Goal: Task Accomplishment & Management: Use online tool/utility

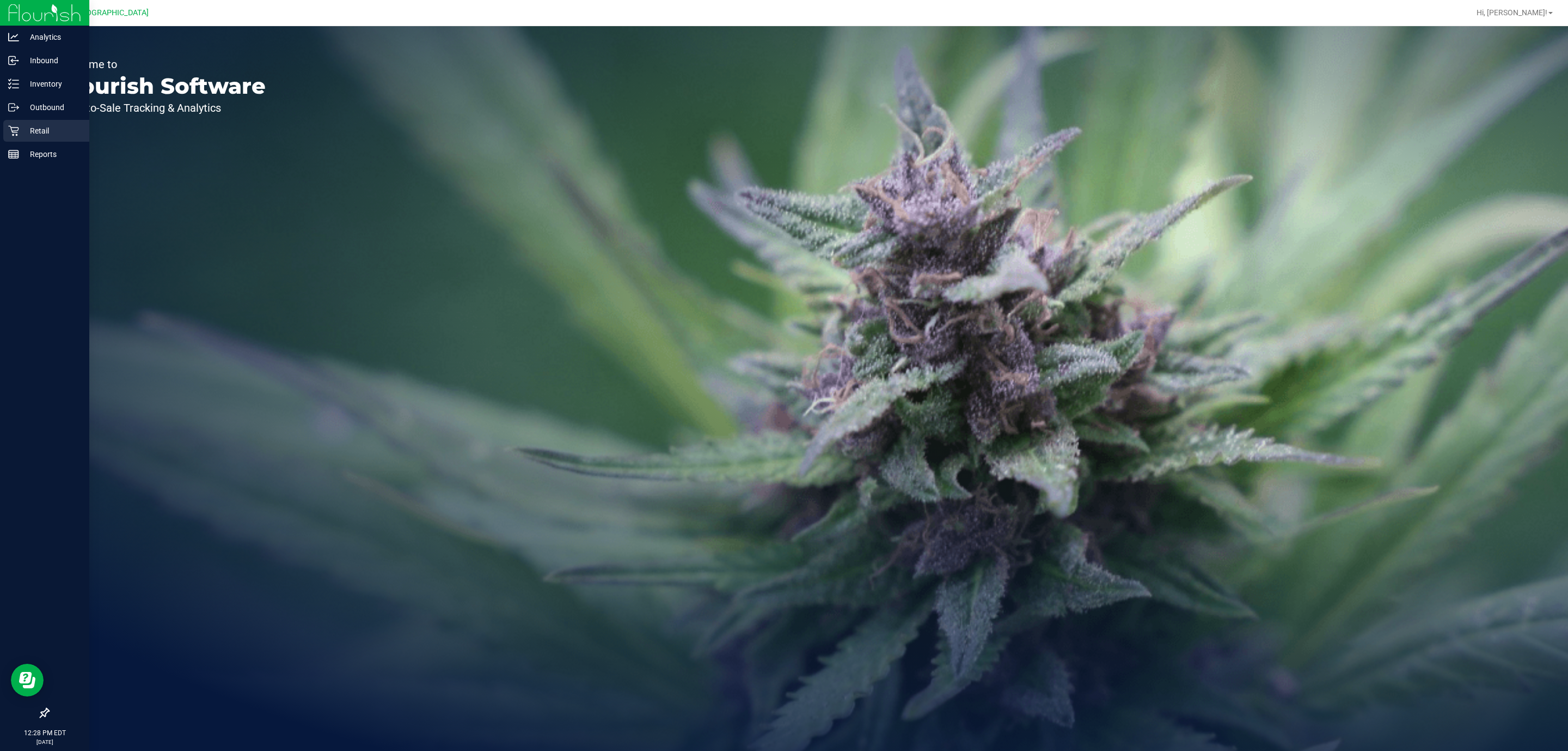
click at [33, 127] on p "Retail" at bounding box center [51, 130] width 65 height 13
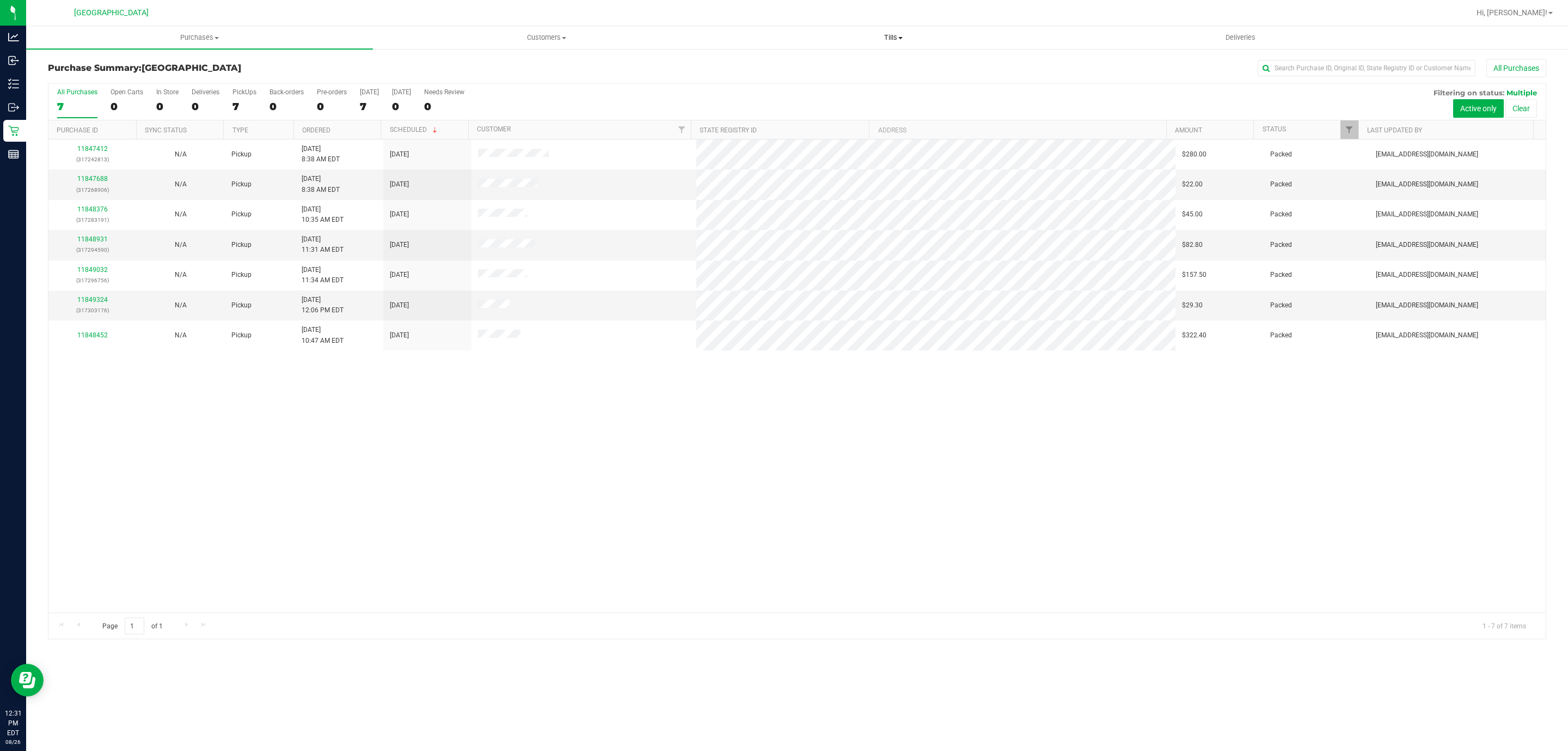
click at [901, 40] on span "Tills" at bounding box center [893, 38] width 346 height 10
click at [874, 69] on li "Manage tills" at bounding box center [893, 65] width 347 height 13
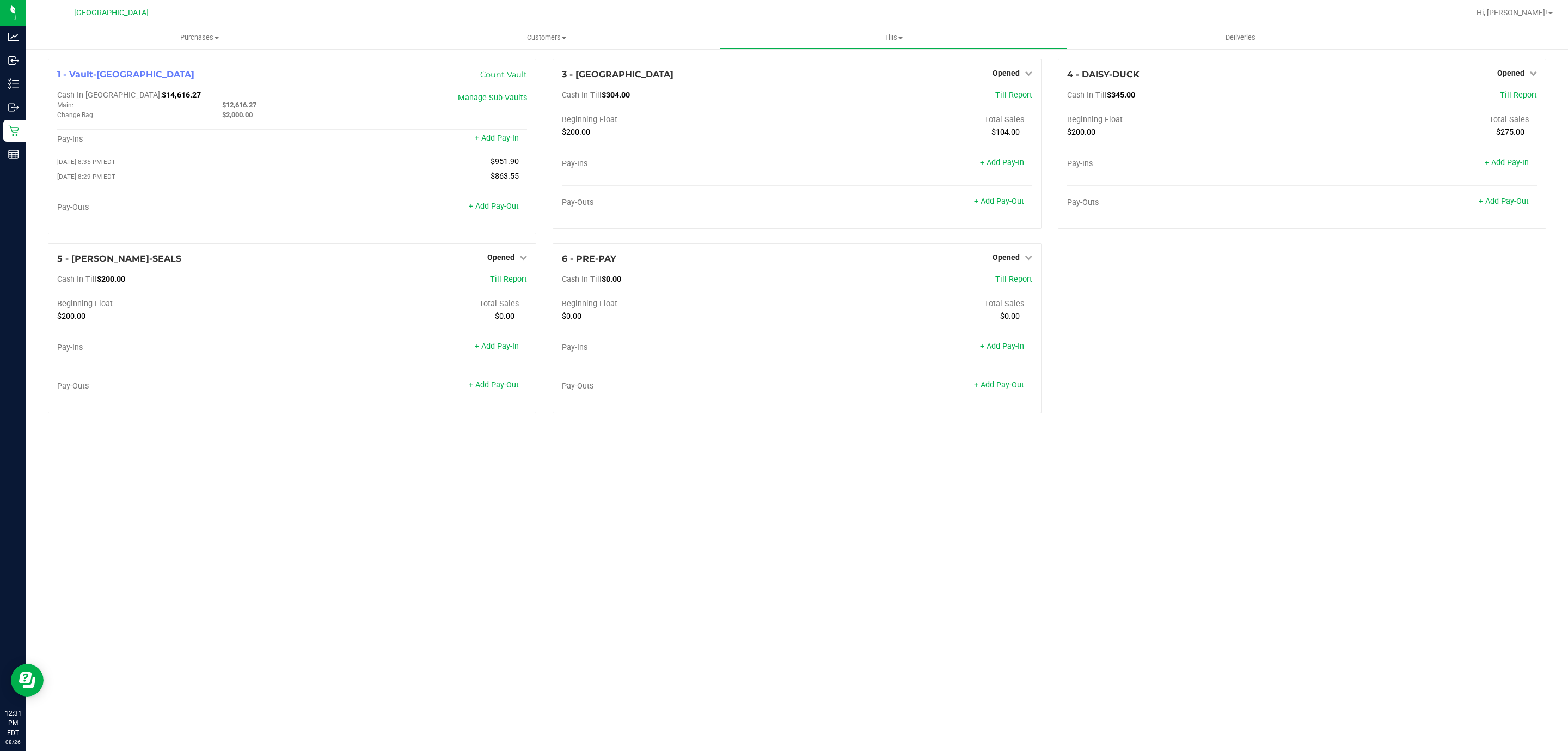
click at [785, 513] on div "Purchases Summary of purchases Fulfillment All purchases Customers All customer…" at bounding box center [797, 389] width 1542 height 725
